Goal: Task Accomplishment & Management: Complete application form

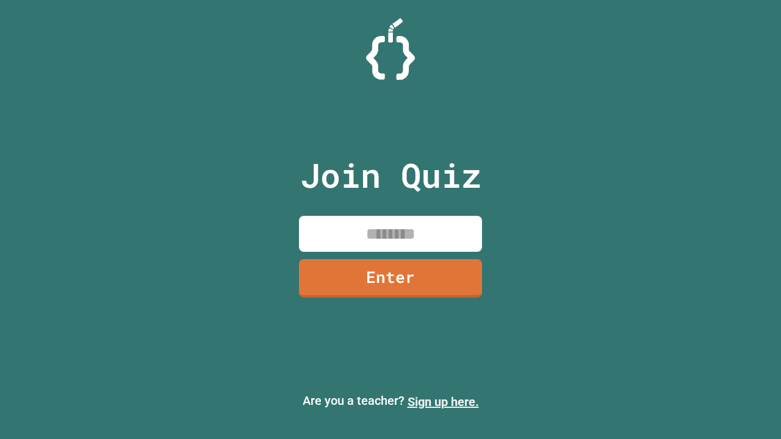
click at [443, 402] on link "Sign up here." at bounding box center [442, 402] width 71 height 15
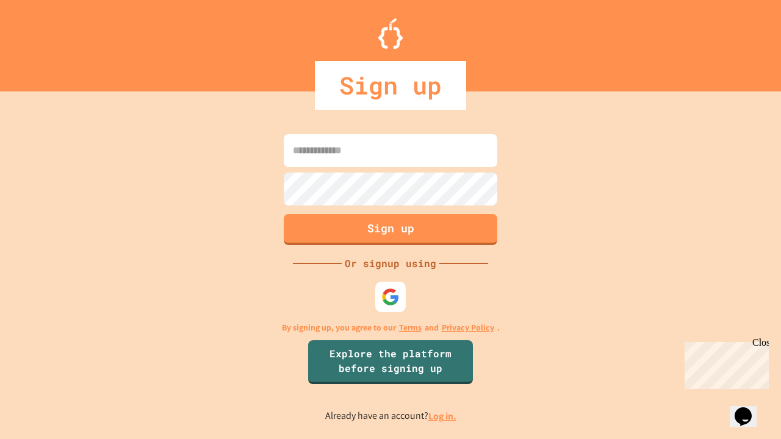
click at [443, 416] on link "Log in." at bounding box center [442, 416] width 28 height 13
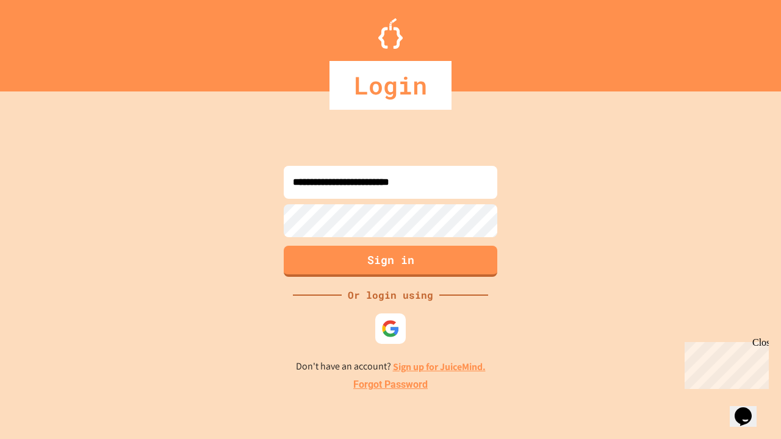
type input "**********"
